Goal: Download file/media

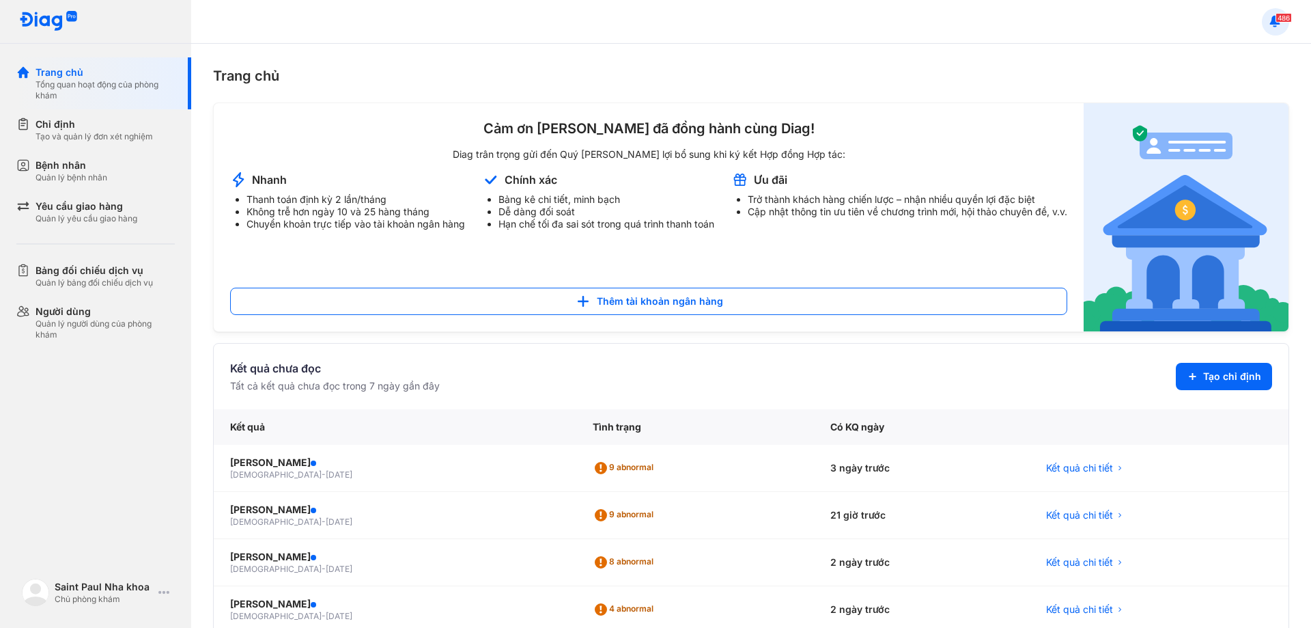
click at [1280, 23] on icon at bounding box center [1275, 21] width 15 height 15
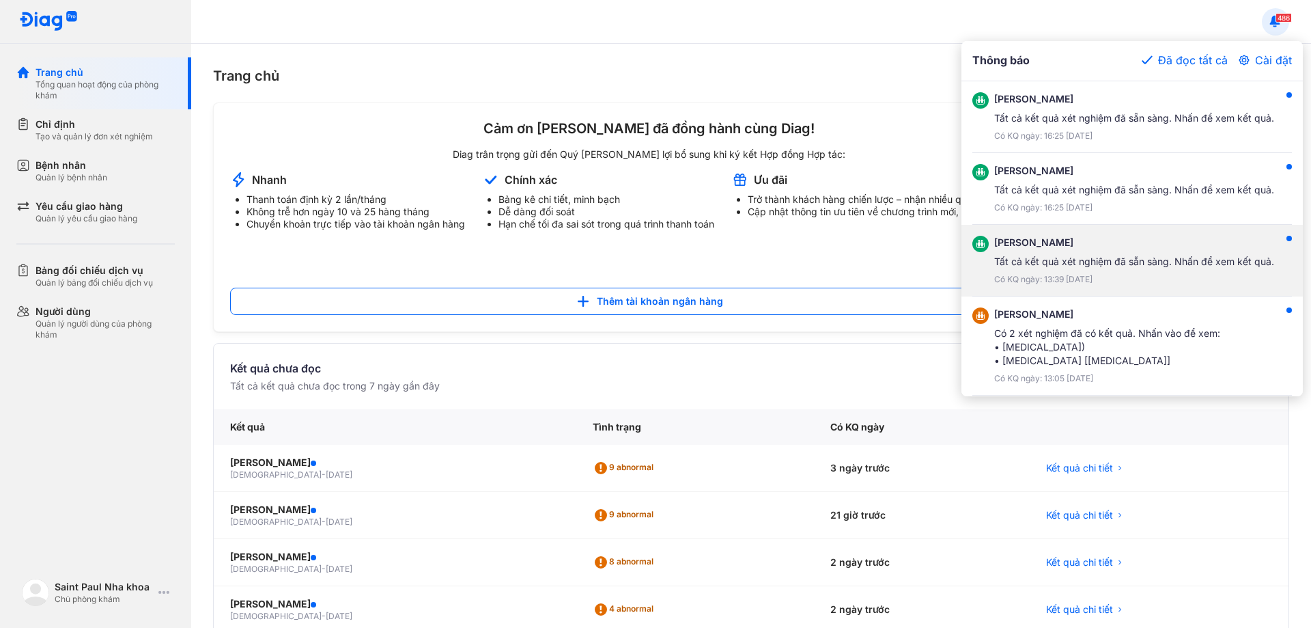
click at [1110, 259] on div "Tất cả kết quả xét nghiệm đã sẵn sàng. Nhấn để xem kết quả." at bounding box center [1134, 262] width 280 height 14
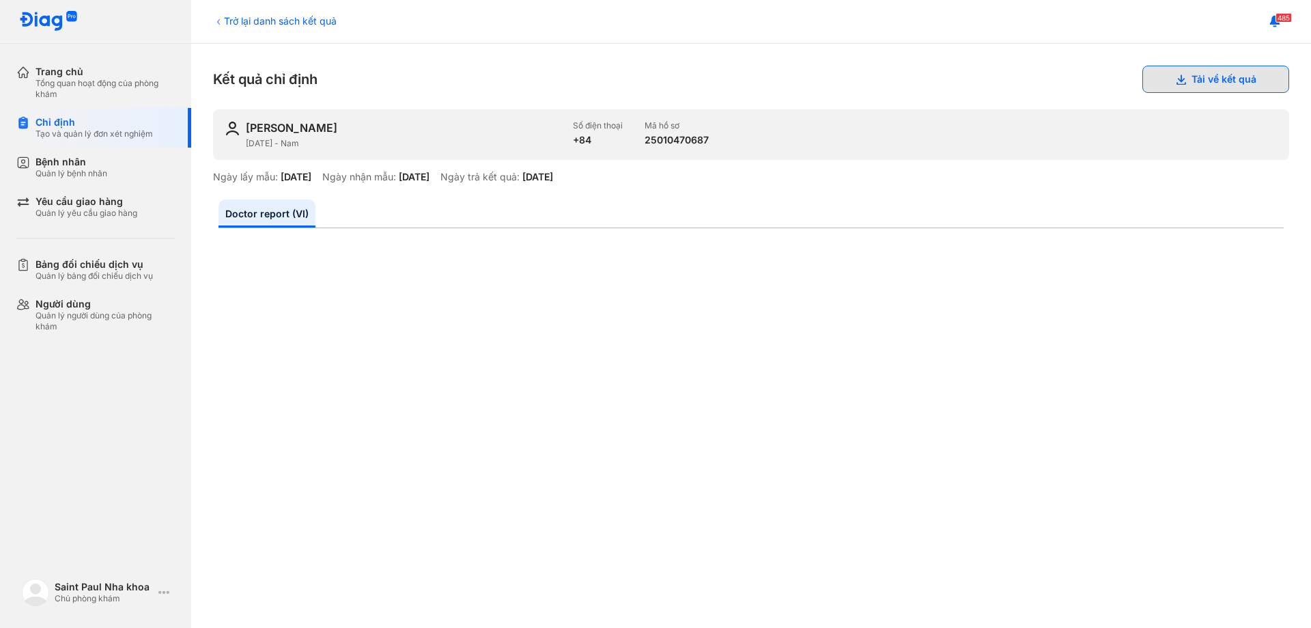
click at [1203, 78] on button "Tải về kết quả" at bounding box center [1215, 79] width 147 height 27
